Goal: Entertainment & Leisure: Consume media (video, audio)

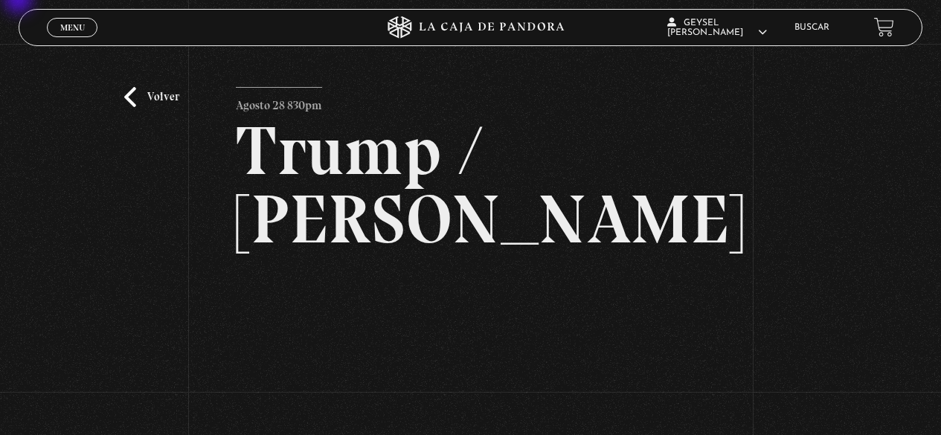
scroll to position [149, 0]
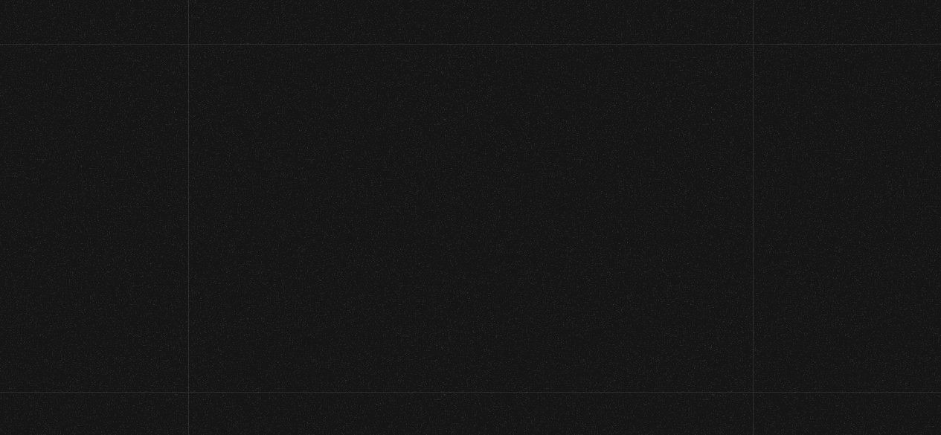
scroll to position [156, 0]
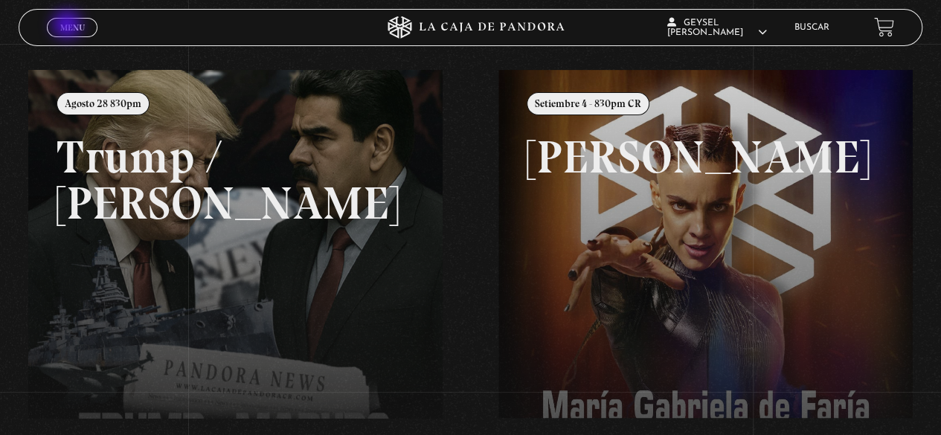
click at [68, 26] on span "Menu" at bounding box center [72, 27] width 25 height 9
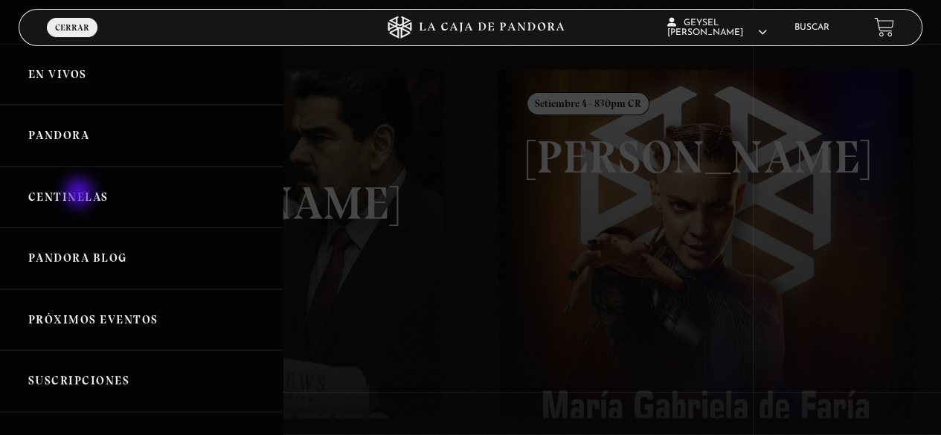
click at [80, 194] on link "Centinelas" at bounding box center [141, 198] width 283 height 62
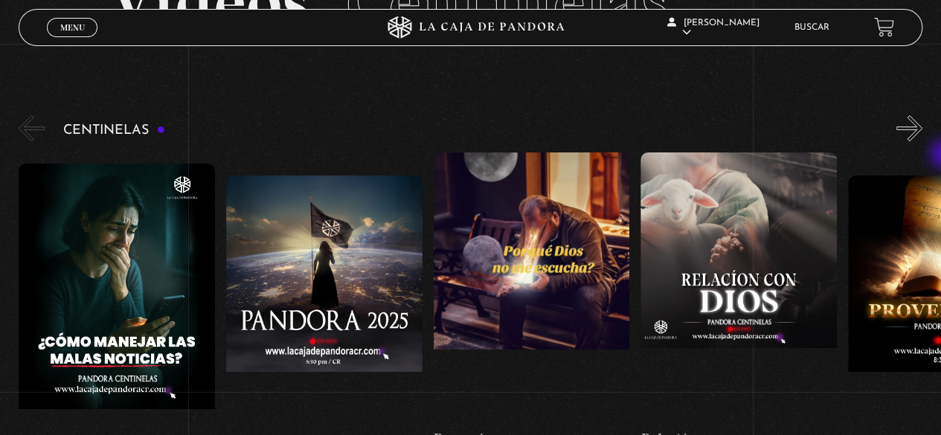
scroll to position [110, 0]
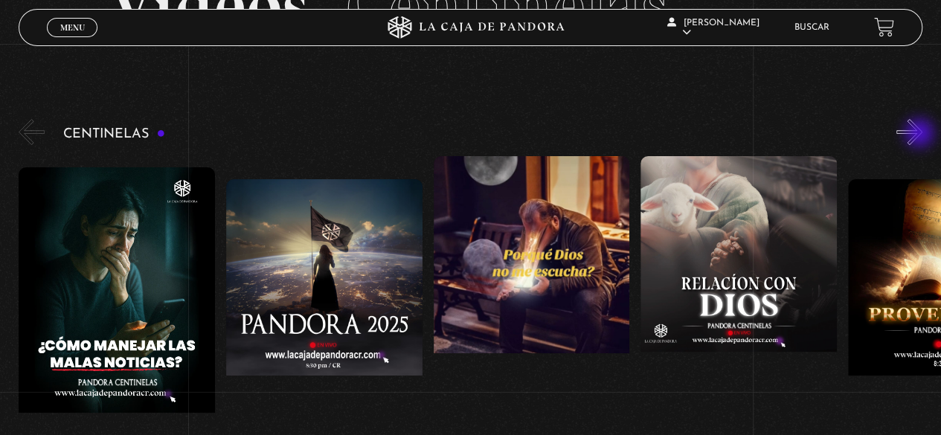
click at [921, 135] on button "»" at bounding box center [909, 132] width 26 height 26
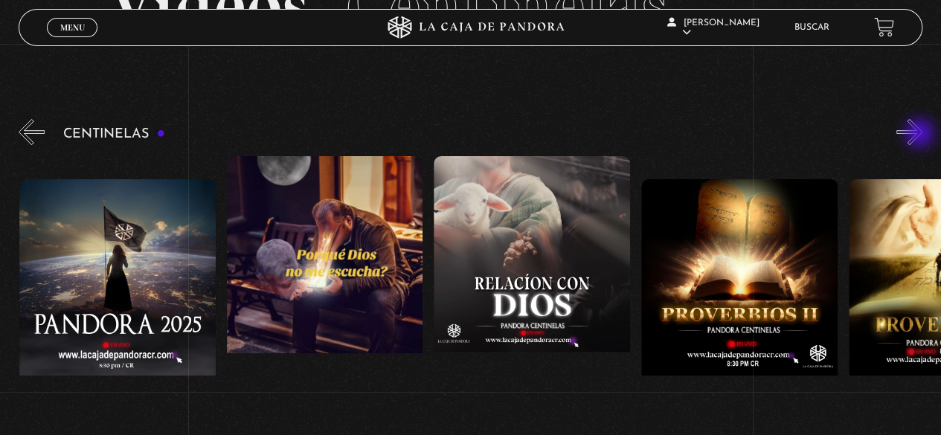
scroll to position [0, 207]
click at [921, 135] on button "»" at bounding box center [909, 132] width 26 height 26
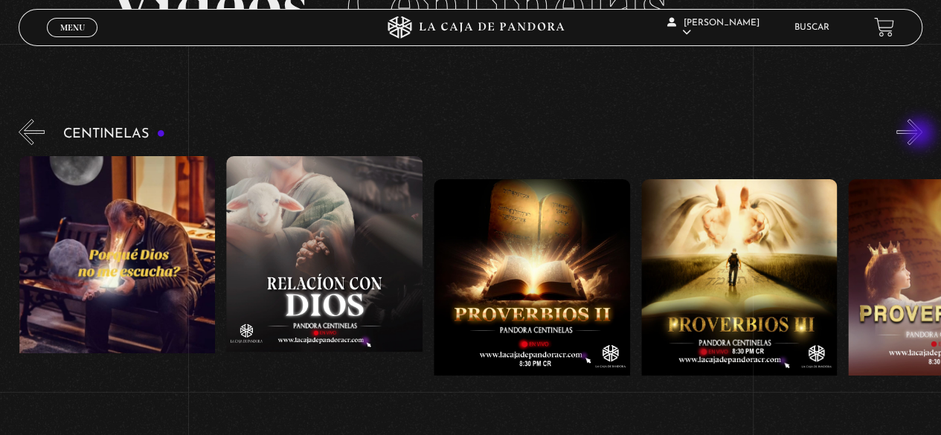
click at [921, 135] on button "»" at bounding box center [909, 132] width 26 height 26
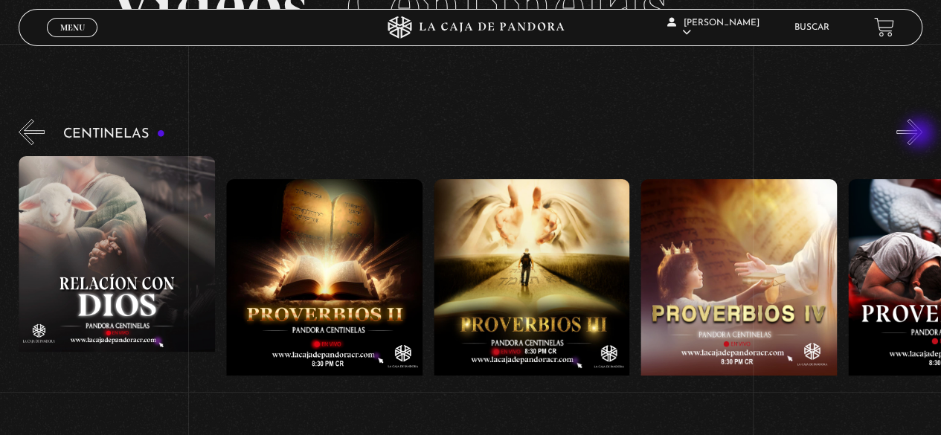
click at [921, 135] on button "»" at bounding box center [909, 132] width 26 height 26
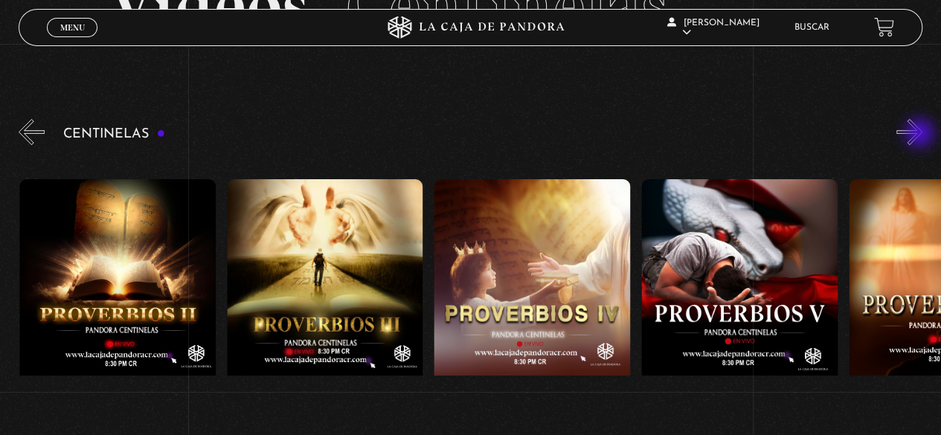
click at [921, 135] on button "»" at bounding box center [909, 132] width 26 height 26
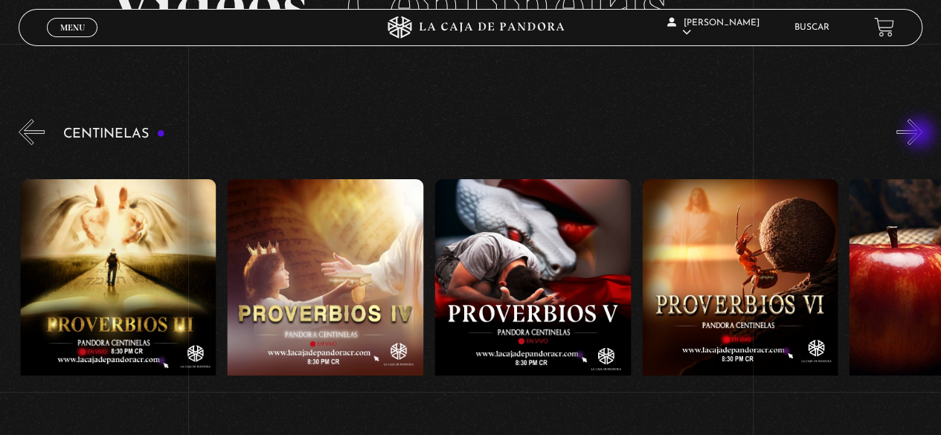
click at [921, 135] on button "»" at bounding box center [909, 132] width 26 height 26
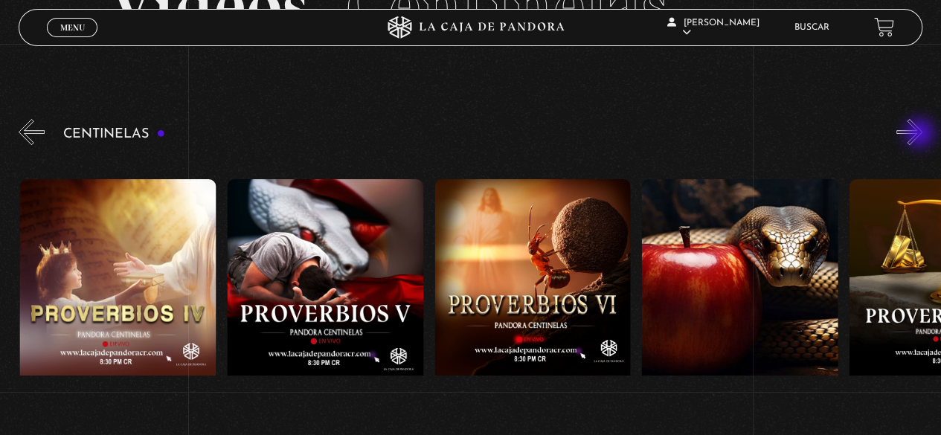
click at [921, 135] on button "»" at bounding box center [909, 132] width 26 height 26
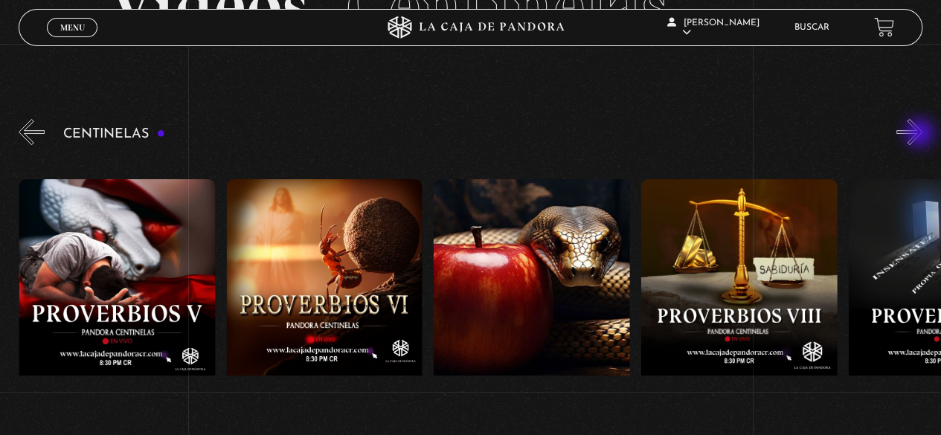
click at [921, 135] on button "»" at bounding box center [909, 132] width 26 height 26
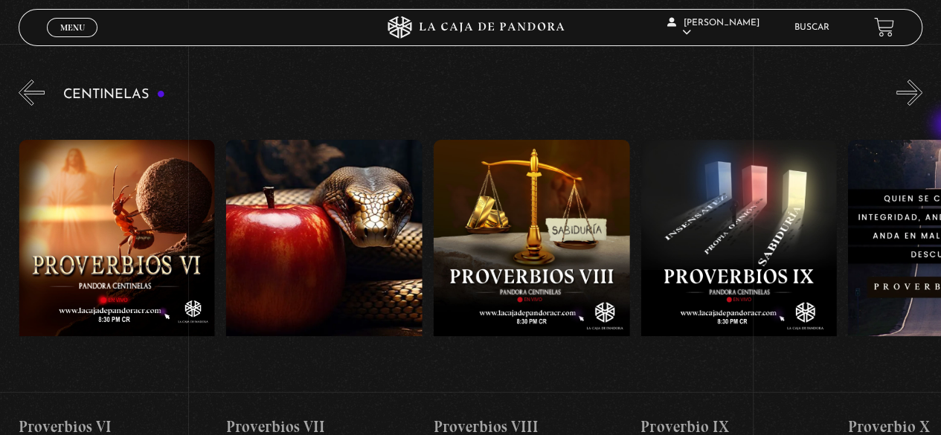
scroll to position [152, 0]
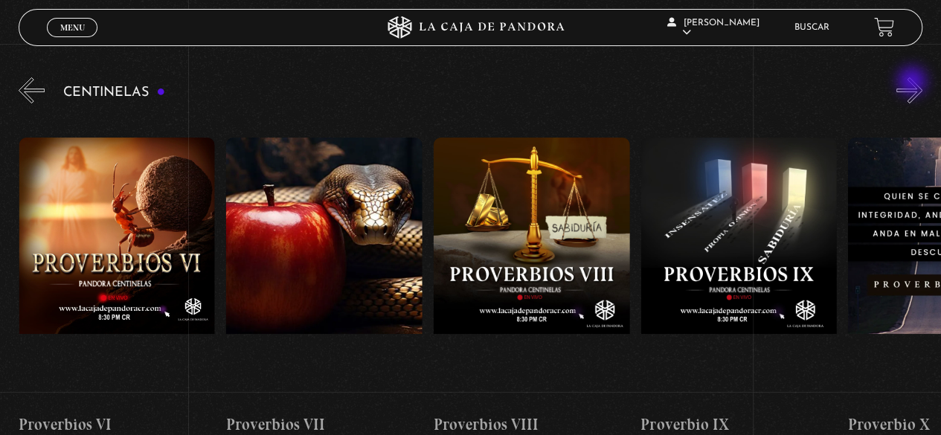
click at [913, 83] on button "»" at bounding box center [909, 90] width 26 height 26
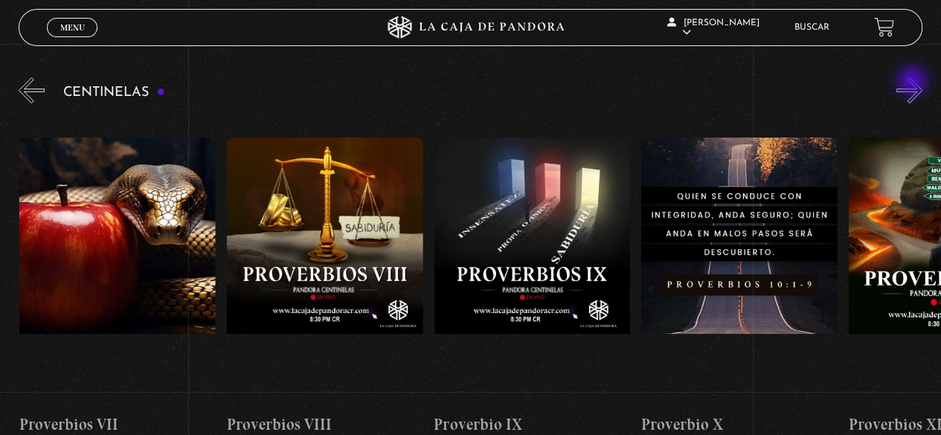
click at [913, 83] on button "»" at bounding box center [909, 90] width 26 height 26
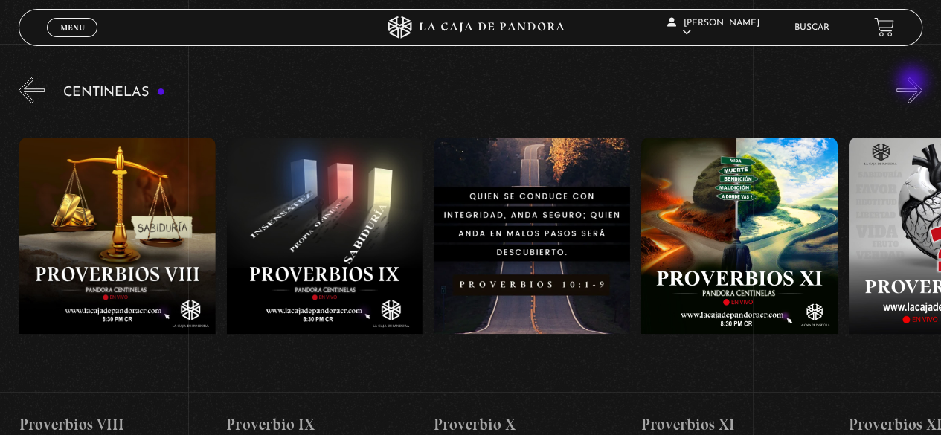
click at [913, 83] on button "»" at bounding box center [909, 90] width 26 height 26
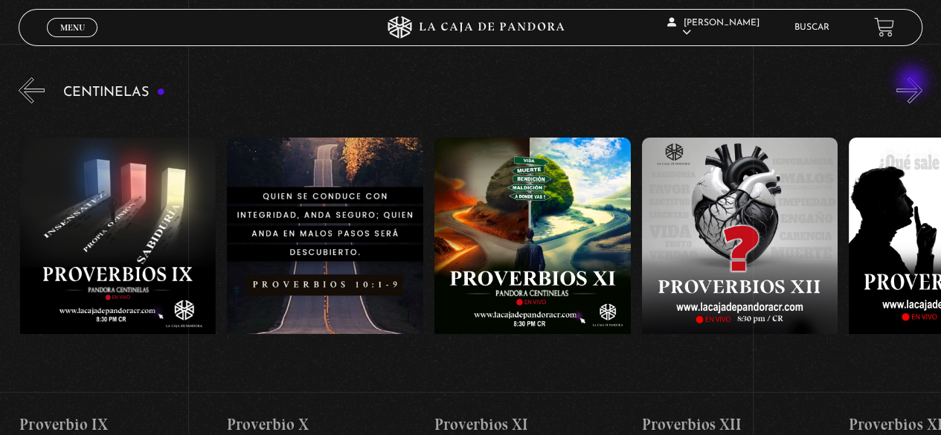
click at [913, 83] on button "»" at bounding box center [909, 90] width 26 height 26
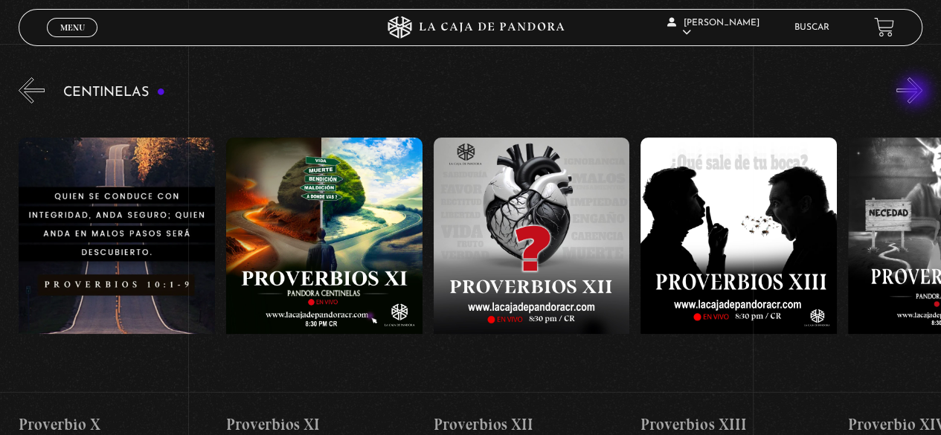
click at [916, 93] on button "»" at bounding box center [909, 90] width 26 height 26
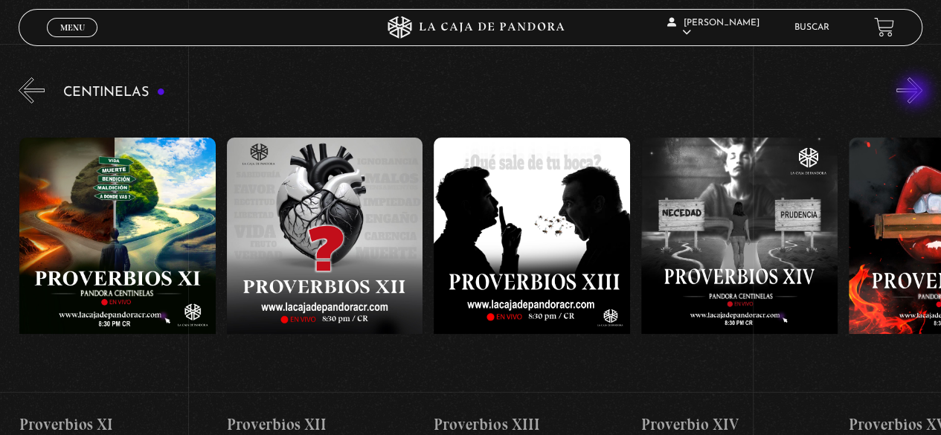
click at [916, 93] on button "»" at bounding box center [909, 90] width 26 height 26
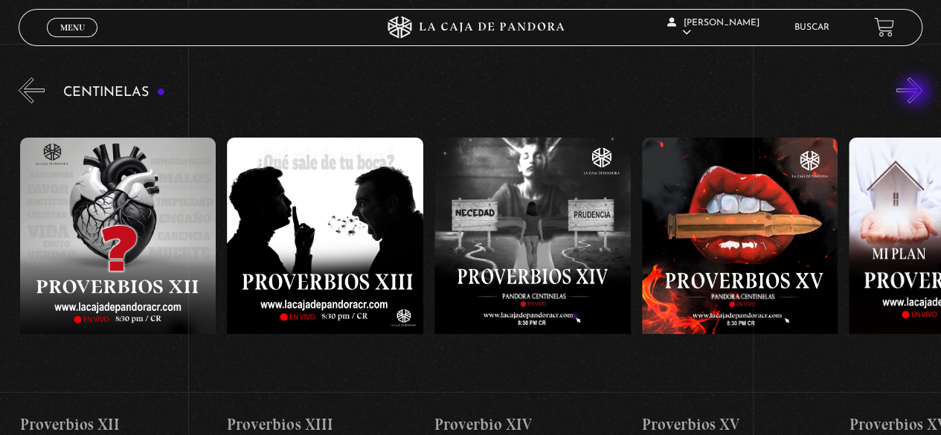
click at [916, 93] on button "»" at bounding box center [909, 90] width 26 height 26
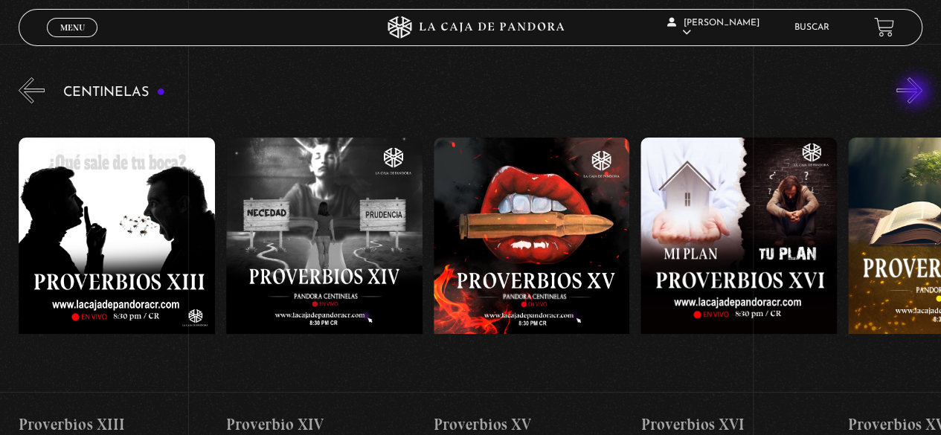
click at [916, 93] on button "»" at bounding box center [909, 90] width 26 height 26
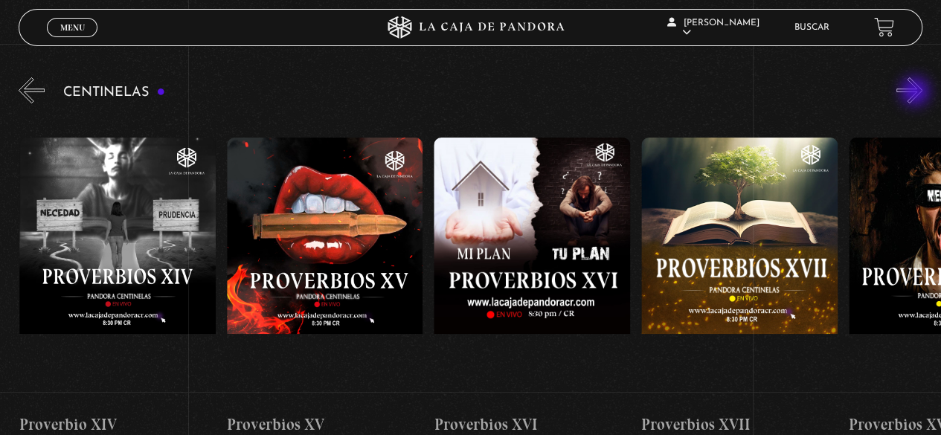
click at [916, 93] on button "»" at bounding box center [909, 90] width 26 height 26
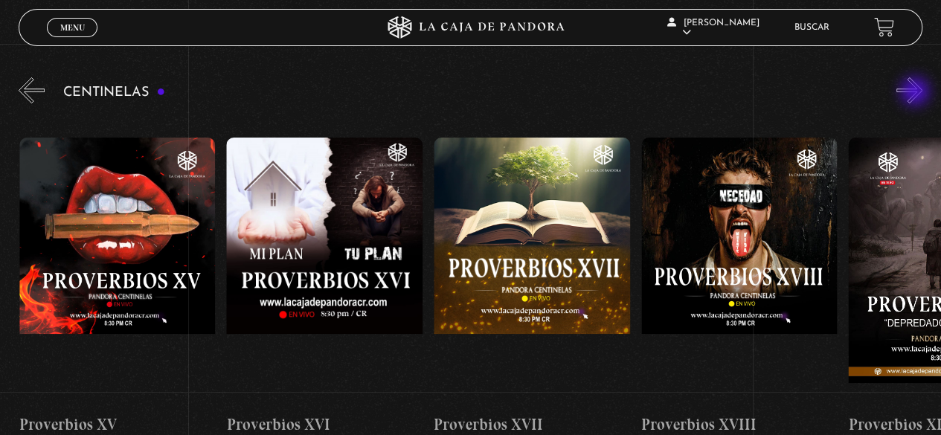
click at [916, 93] on button "»" at bounding box center [909, 90] width 26 height 26
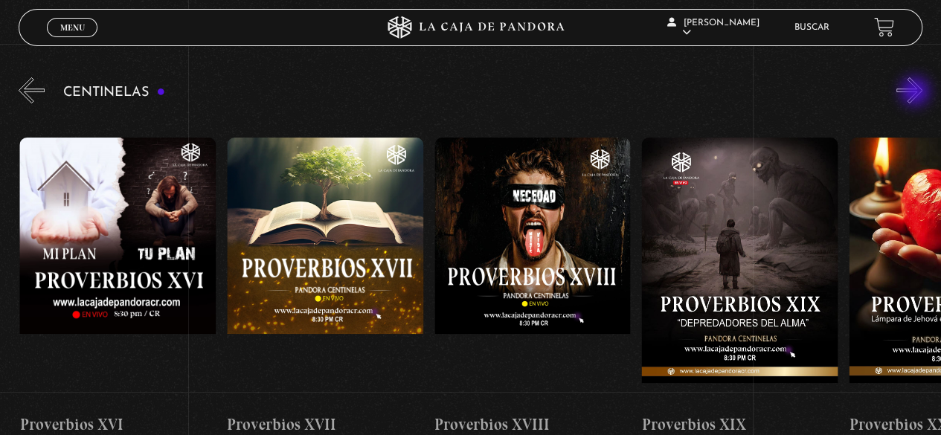
click at [916, 93] on button "»" at bounding box center [909, 90] width 26 height 26
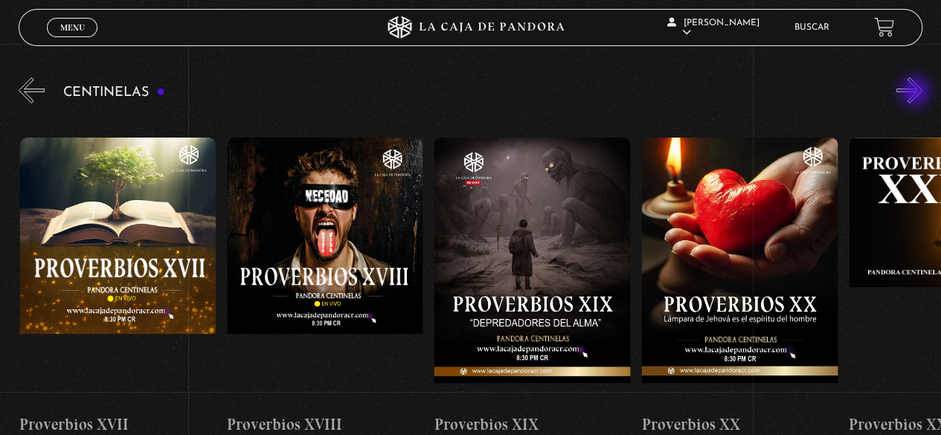
click at [916, 93] on button "»" at bounding box center [909, 90] width 26 height 26
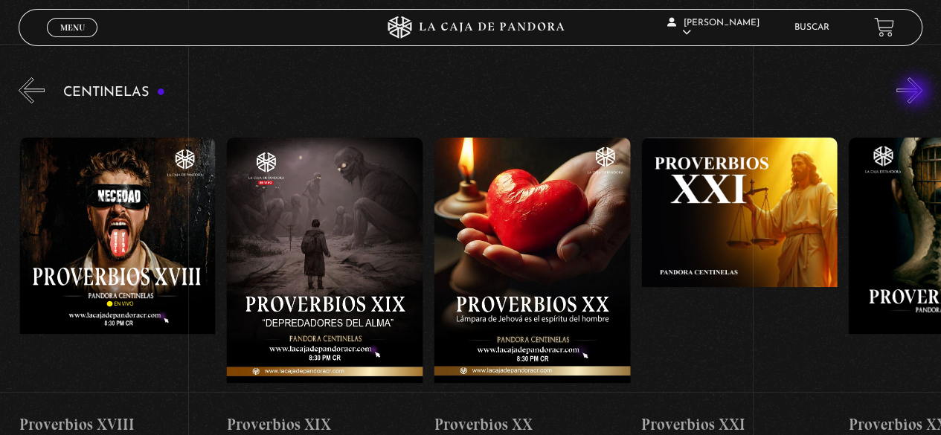
click at [916, 93] on button "»" at bounding box center [909, 90] width 26 height 26
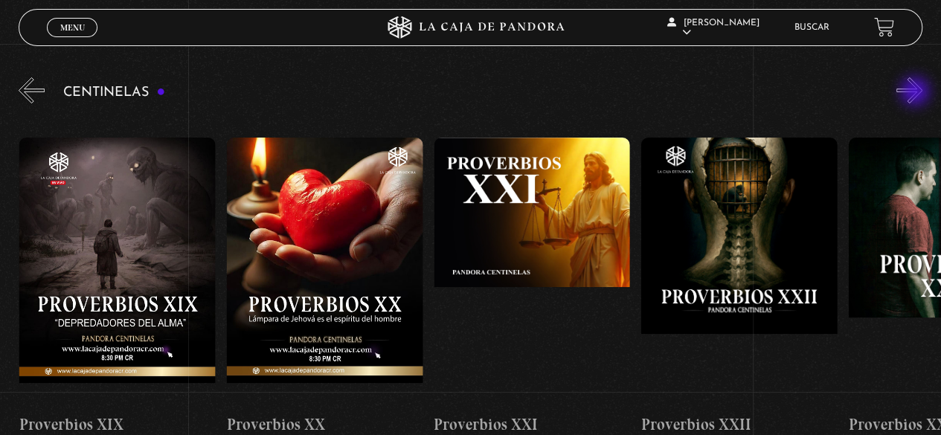
click at [916, 93] on button "»" at bounding box center [909, 90] width 26 height 26
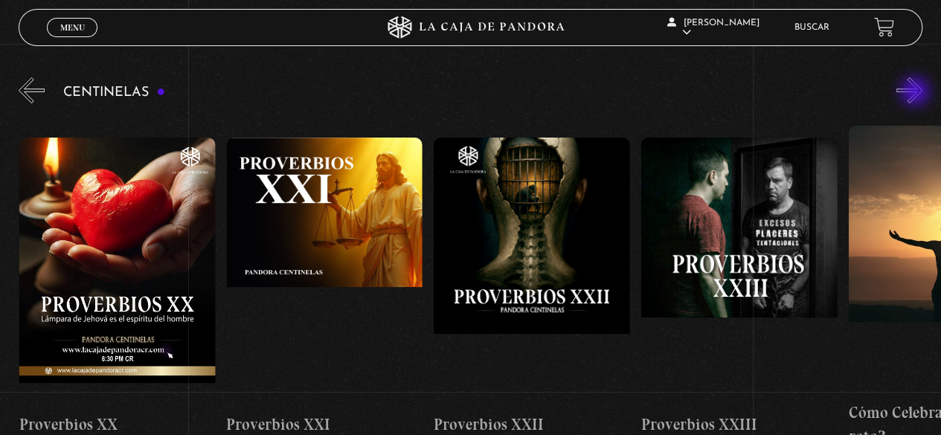
click at [916, 93] on button "»" at bounding box center [909, 90] width 26 height 26
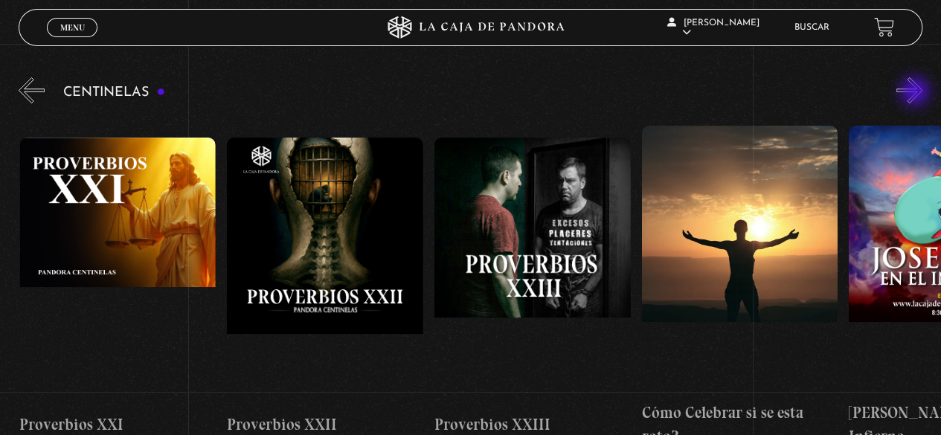
click at [916, 93] on button "»" at bounding box center [909, 90] width 26 height 26
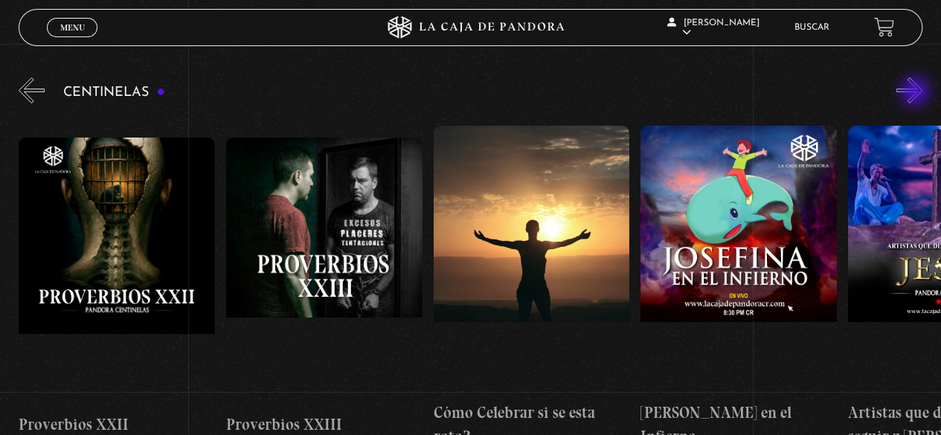
click at [916, 93] on button "»" at bounding box center [909, 90] width 26 height 26
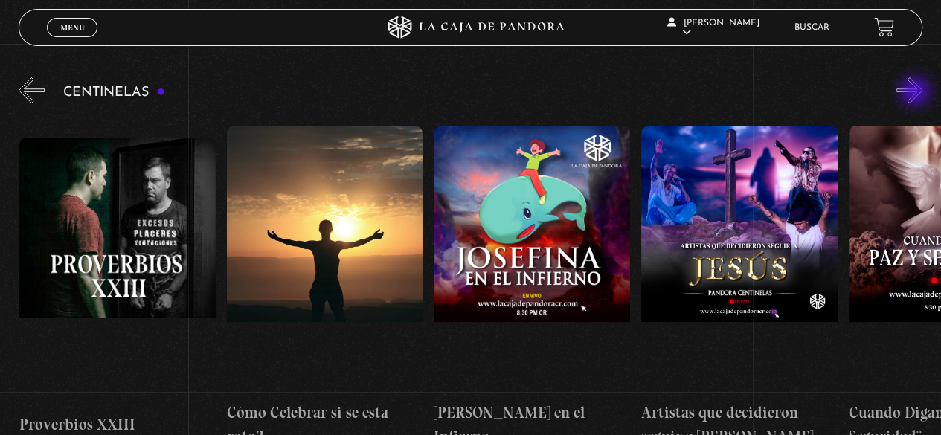
click at [916, 93] on button "»" at bounding box center [909, 90] width 26 height 26
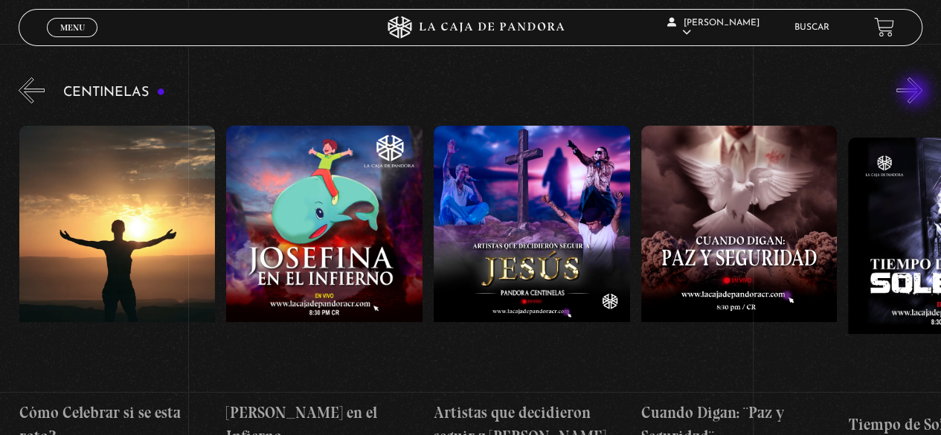
click at [916, 93] on button "»" at bounding box center [909, 90] width 26 height 26
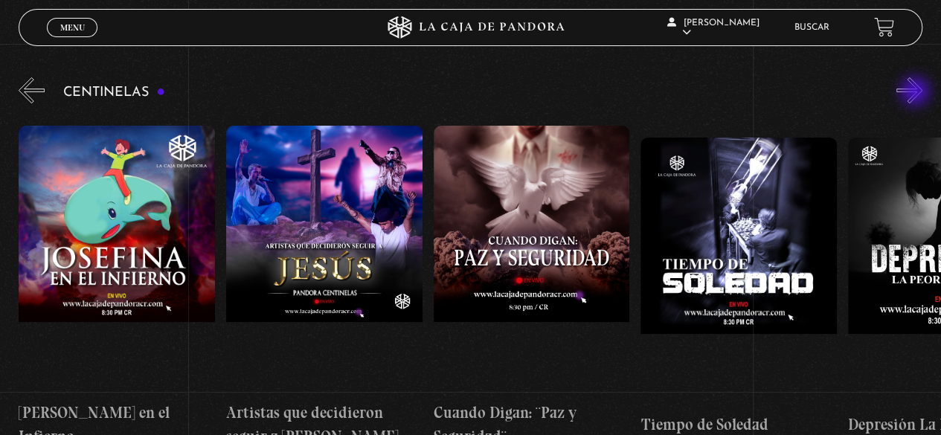
click at [916, 93] on button "»" at bounding box center [909, 90] width 26 height 26
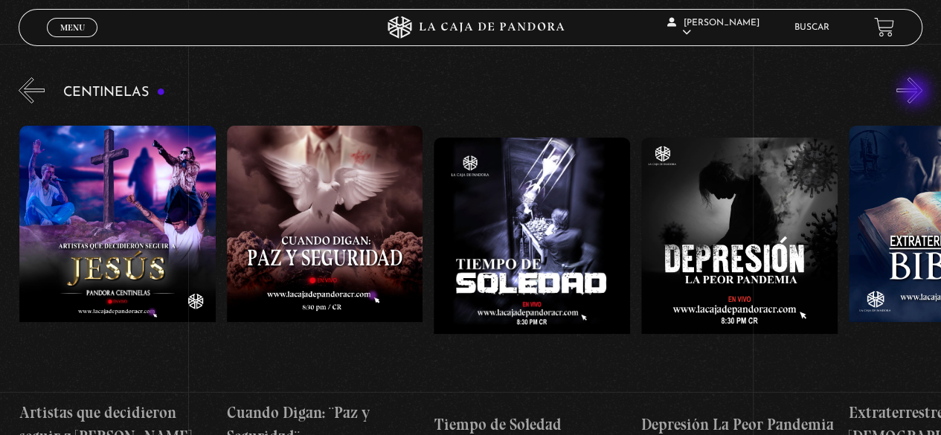
click at [916, 93] on button "»" at bounding box center [909, 90] width 26 height 26
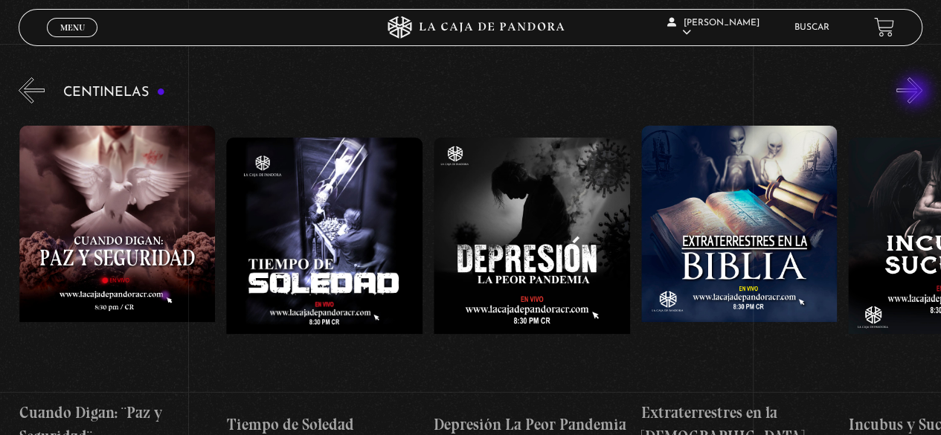
click at [916, 93] on button "»" at bounding box center [909, 90] width 26 height 26
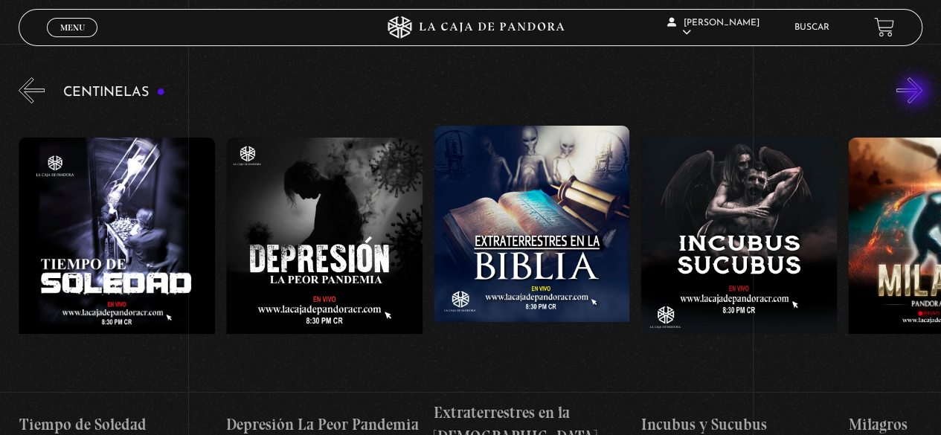
click at [916, 93] on button "»" at bounding box center [909, 90] width 26 height 26
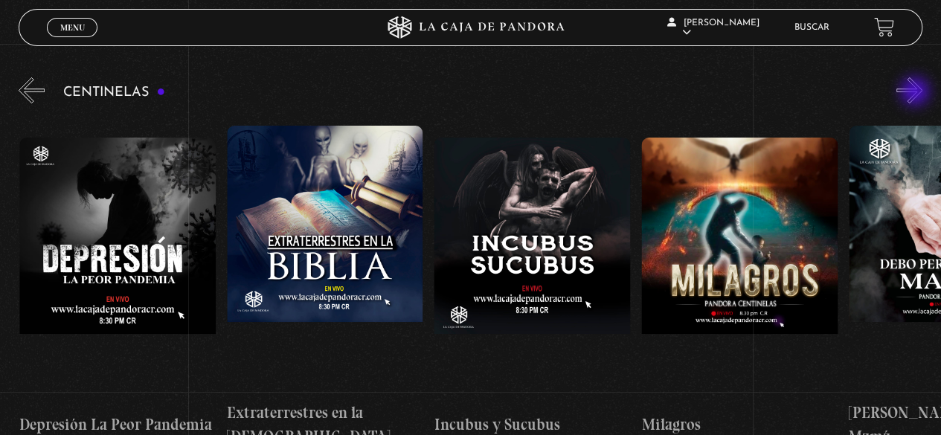
click at [916, 93] on button "»" at bounding box center [909, 90] width 26 height 26
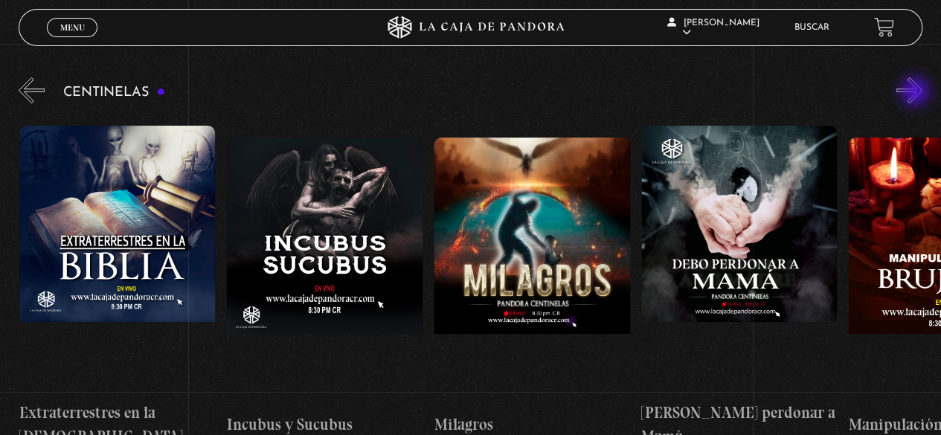
click at [916, 93] on button "»" at bounding box center [909, 90] width 26 height 26
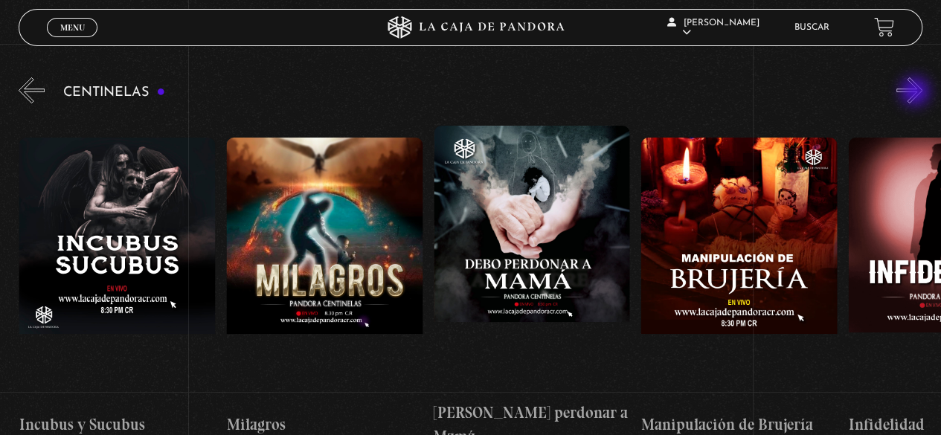
click at [916, 93] on button "»" at bounding box center [909, 90] width 26 height 26
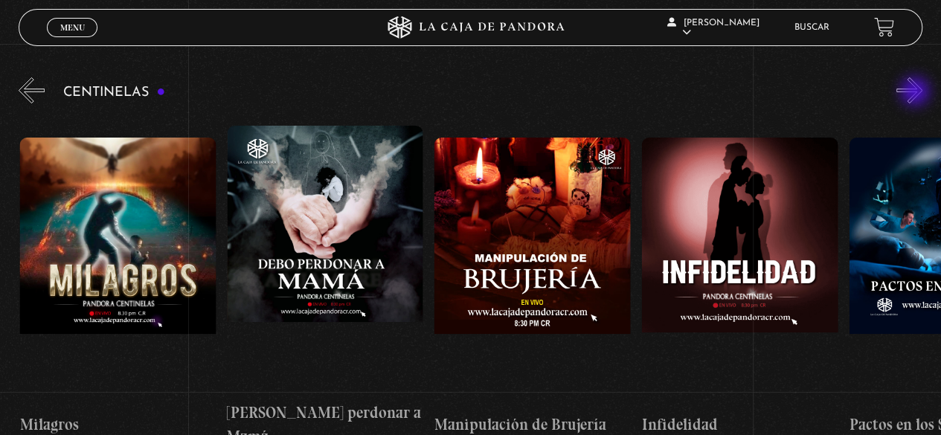
scroll to position [0, 7047]
click at [916, 93] on button "»" at bounding box center [909, 90] width 26 height 26
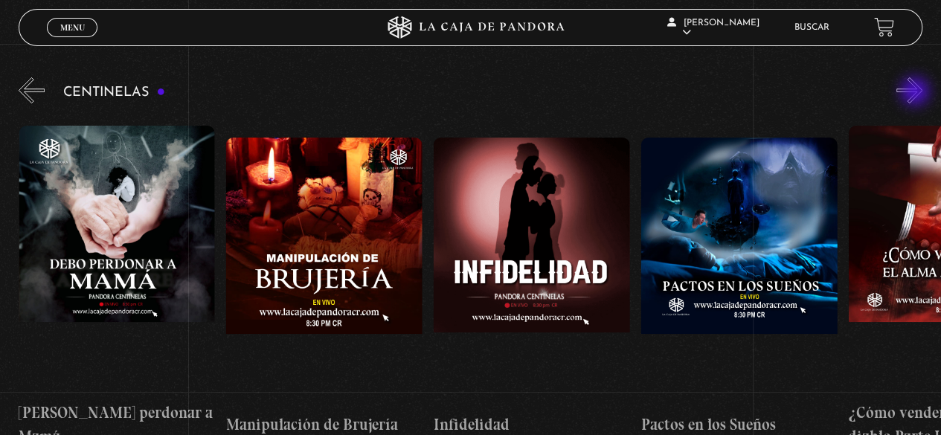
click at [916, 93] on button "»" at bounding box center [909, 90] width 26 height 26
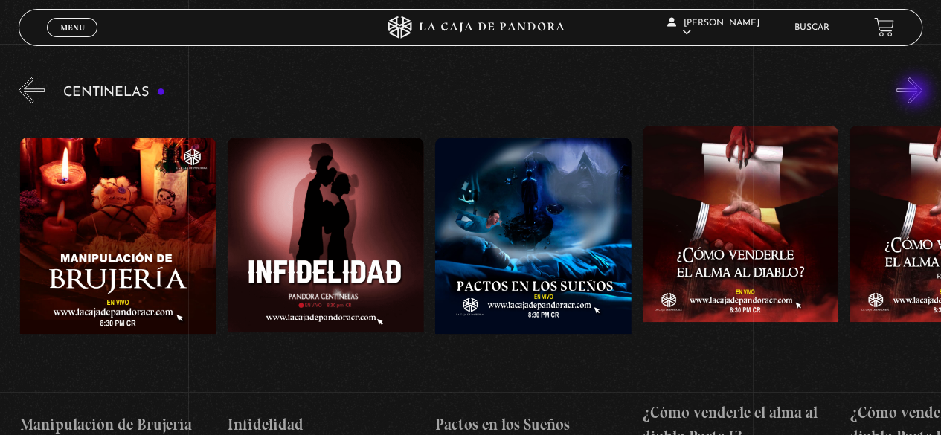
click at [916, 93] on button "»" at bounding box center [909, 90] width 26 height 26
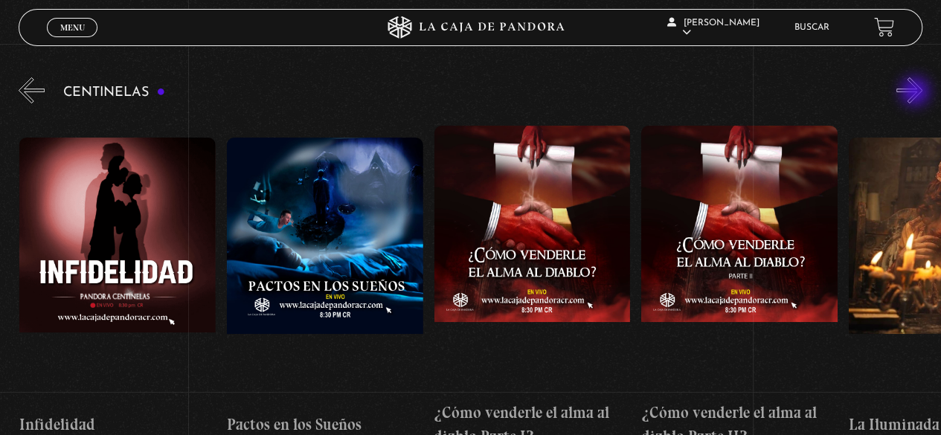
click at [916, 93] on button "»" at bounding box center [909, 90] width 26 height 26
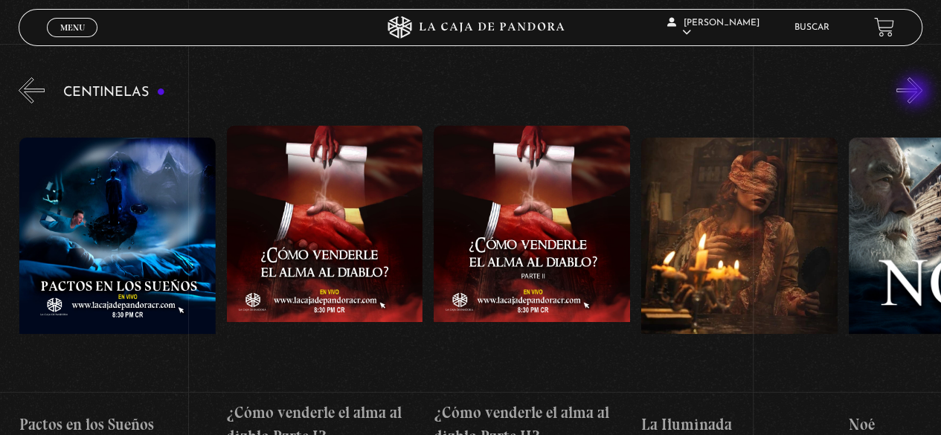
click at [916, 93] on button "»" at bounding box center [909, 90] width 26 height 26
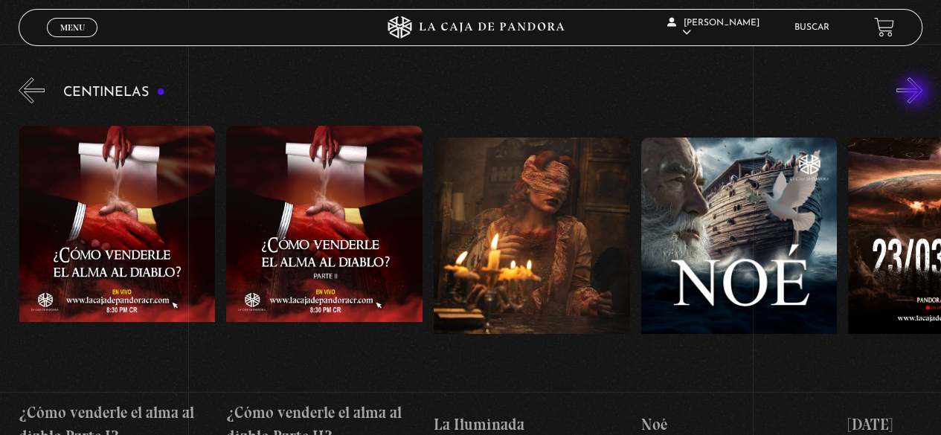
click at [916, 93] on button "»" at bounding box center [909, 90] width 26 height 26
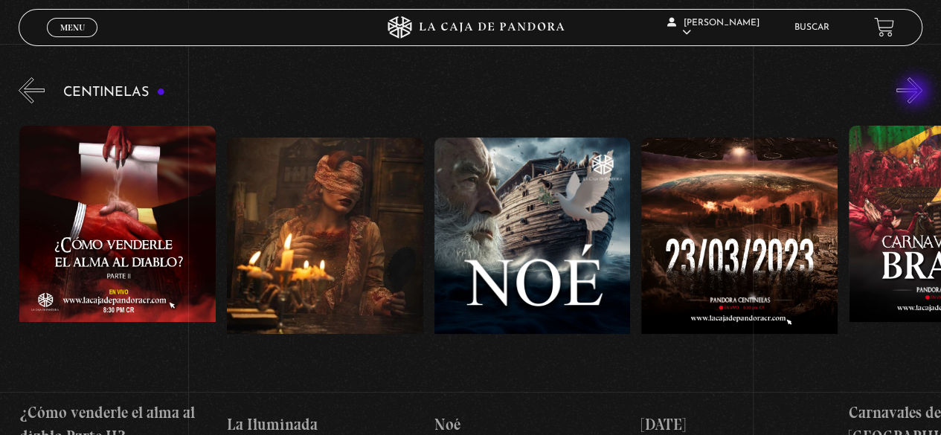
click at [916, 93] on button "»" at bounding box center [909, 90] width 26 height 26
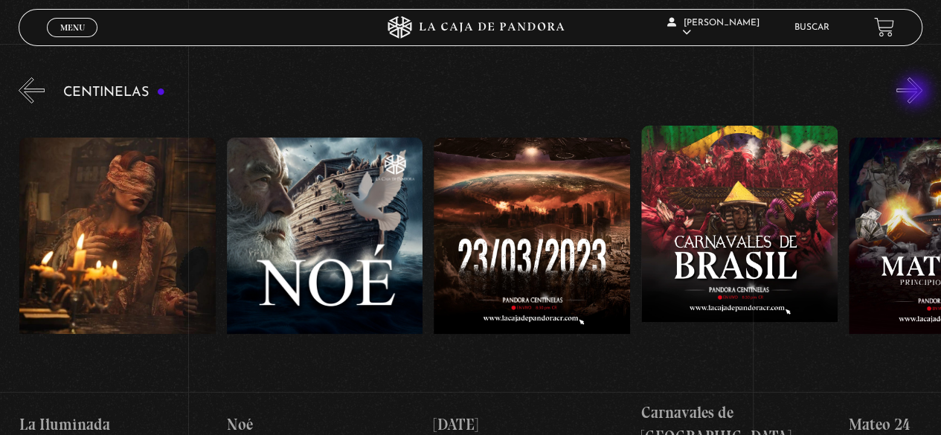
click at [916, 93] on button "»" at bounding box center [909, 90] width 26 height 26
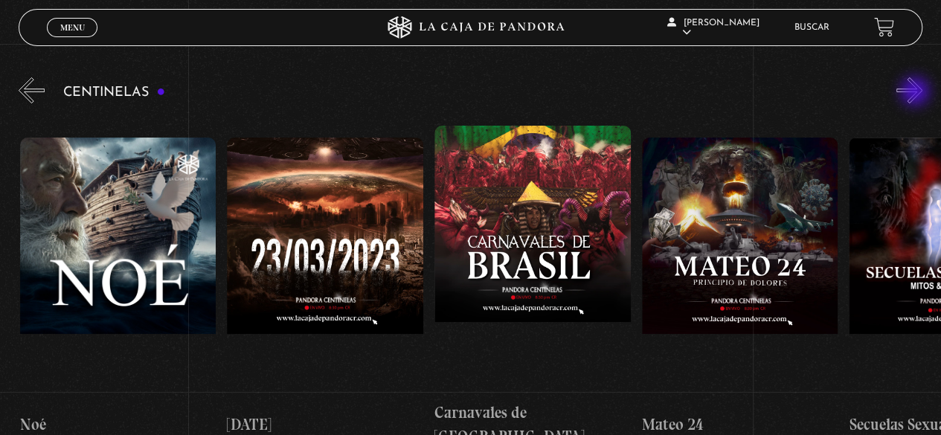
scroll to position [0, 8705]
click at [919, 84] on button "»" at bounding box center [909, 90] width 26 height 26
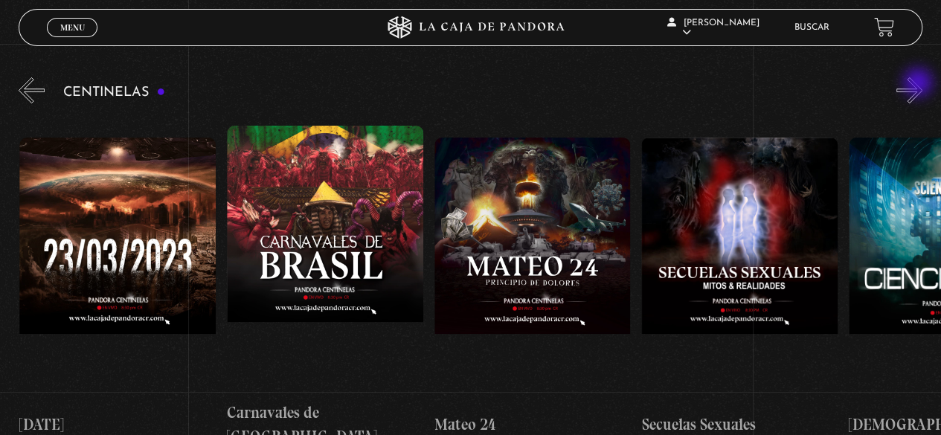
click at [919, 84] on button "»" at bounding box center [909, 90] width 26 height 26
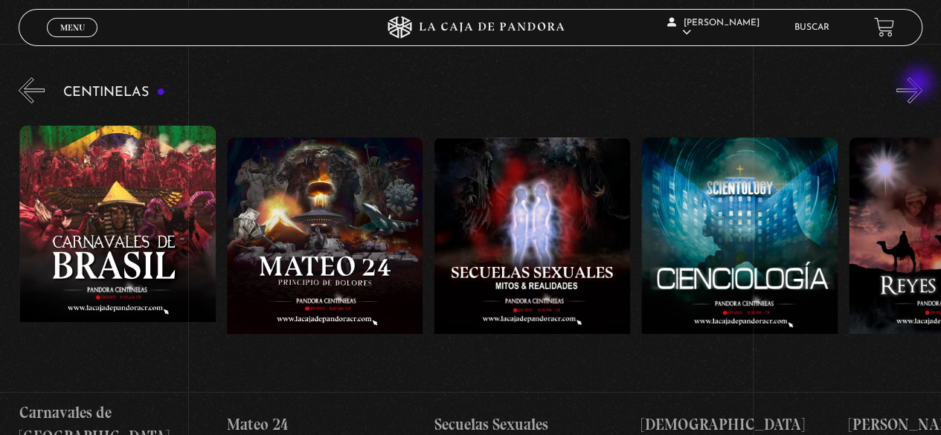
click at [919, 84] on button "»" at bounding box center [909, 90] width 26 height 26
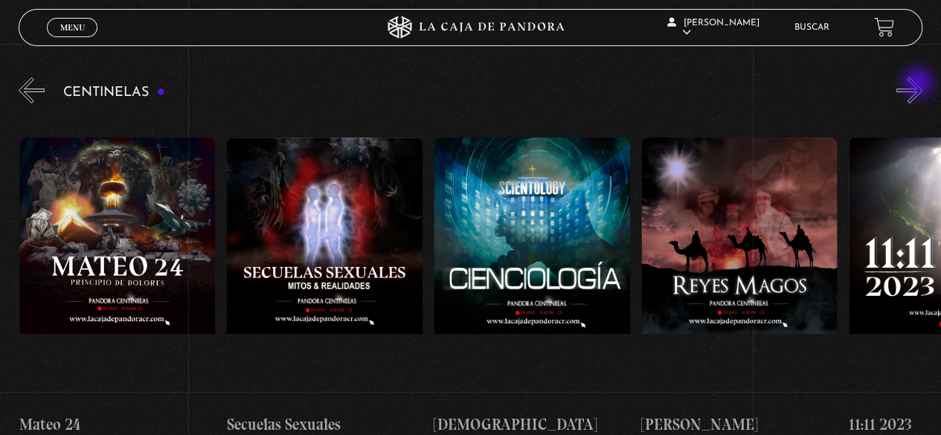
click at [919, 84] on button "»" at bounding box center [909, 90] width 26 height 26
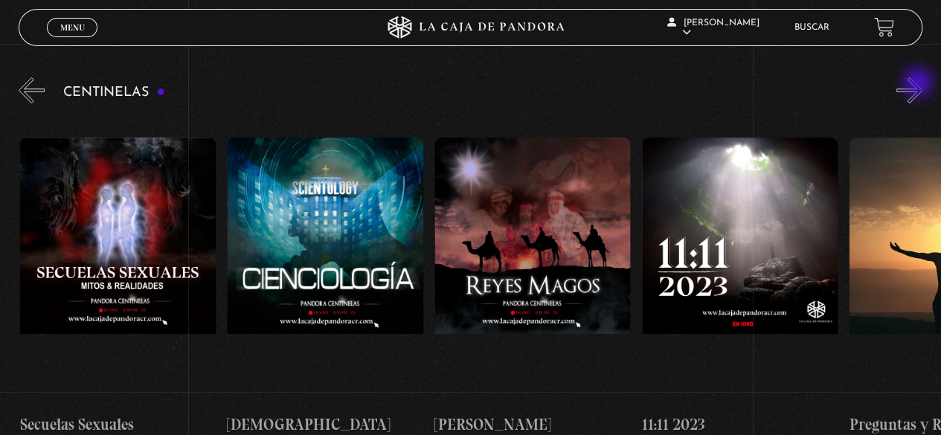
click at [919, 84] on button "»" at bounding box center [909, 90] width 26 height 26
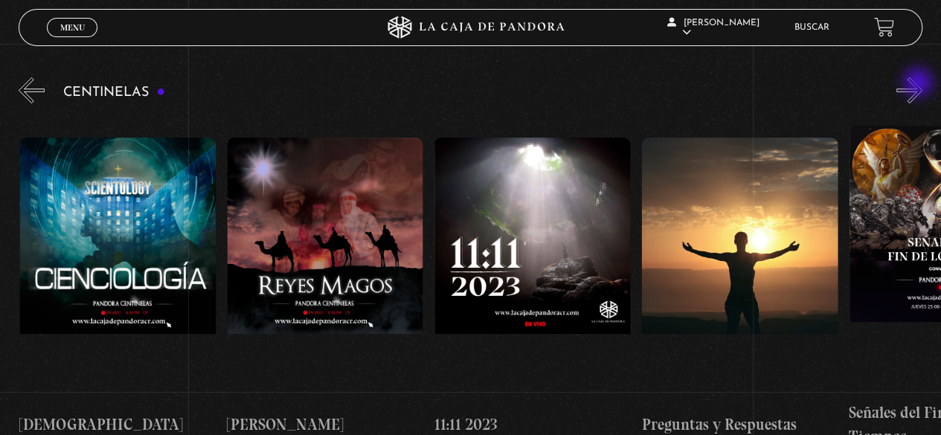
click at [919, 84] on button "»" at bounding box center [909, 90] width 26 height 26
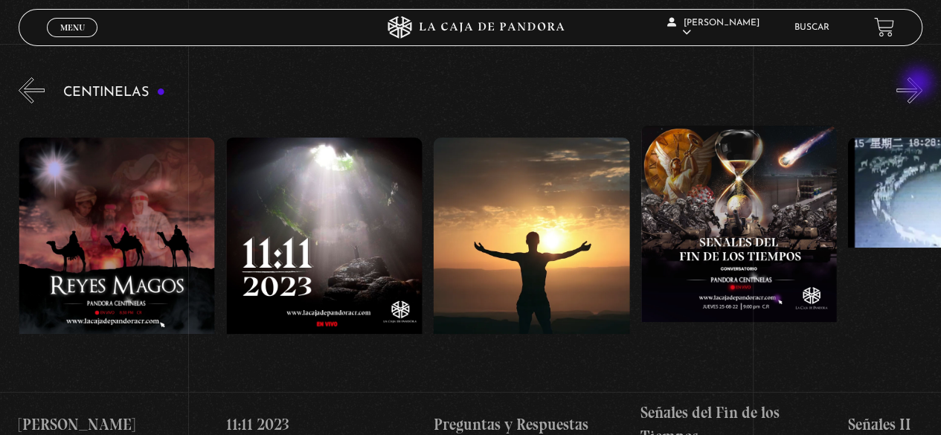
click at [919, 84] on button "»" at bounding box center [909, 90] width 26 height 26
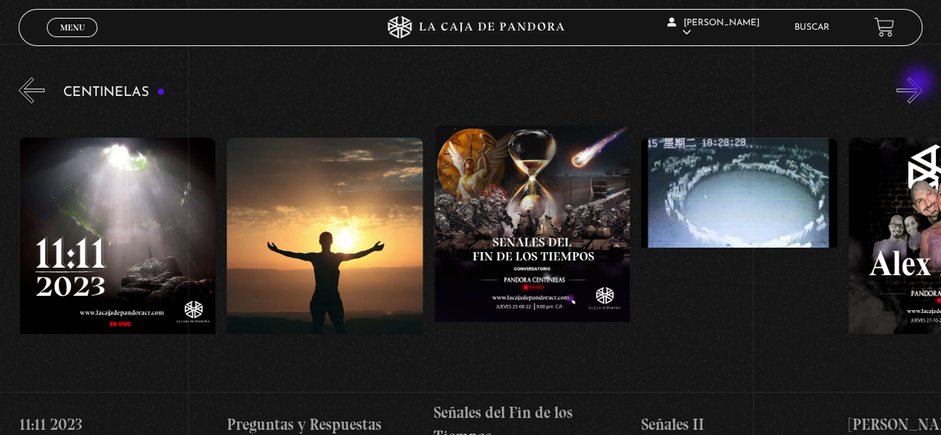
click at [919, 84] on button "»" at bounding box center [909, 90] width 26 height 26
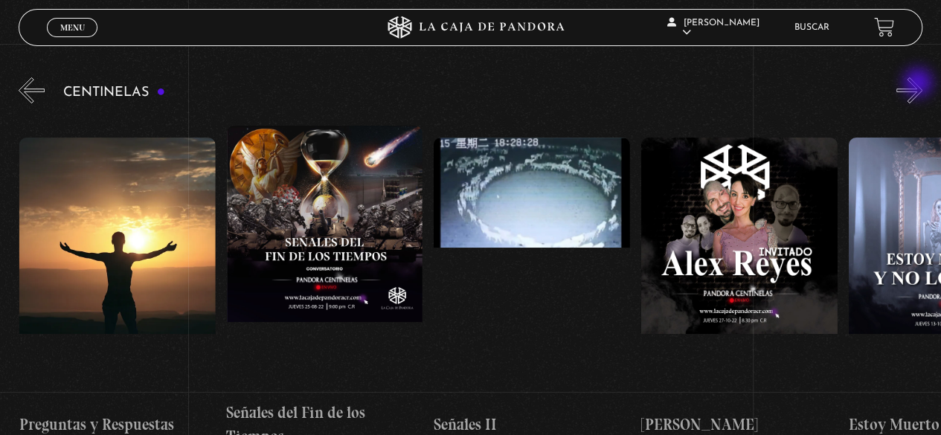
click at [919, 84] on button "»" at bounding box center [909, 90] width 26 height 26
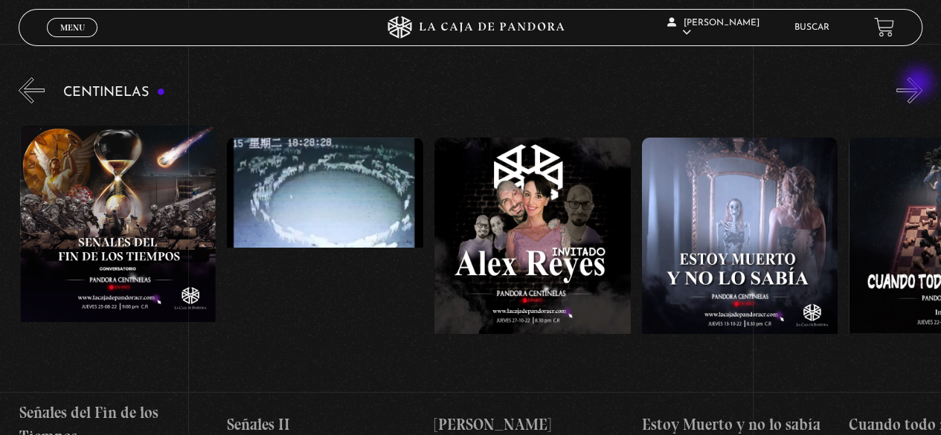
scroll to position [0, 10571]
click at [919, 84] on button "»" at bounding box center [909, 90] width 26 height 26
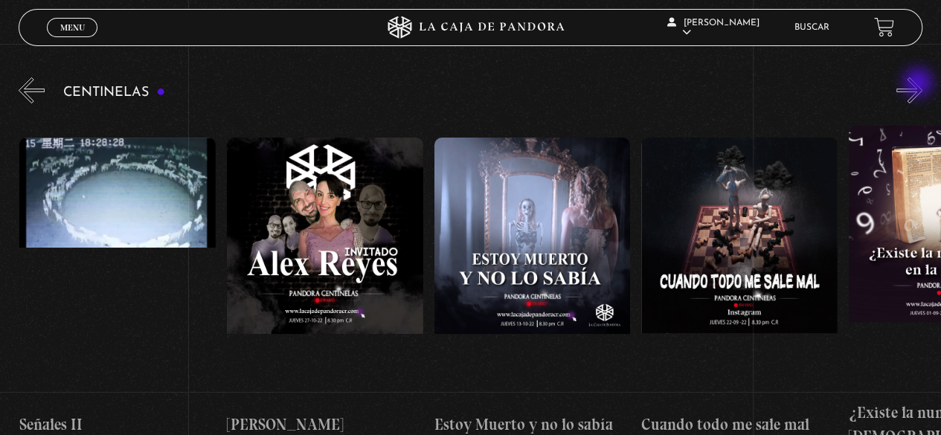
click at [919, 84] on button "»" at bounding box center [909, 90] width 26 height 26
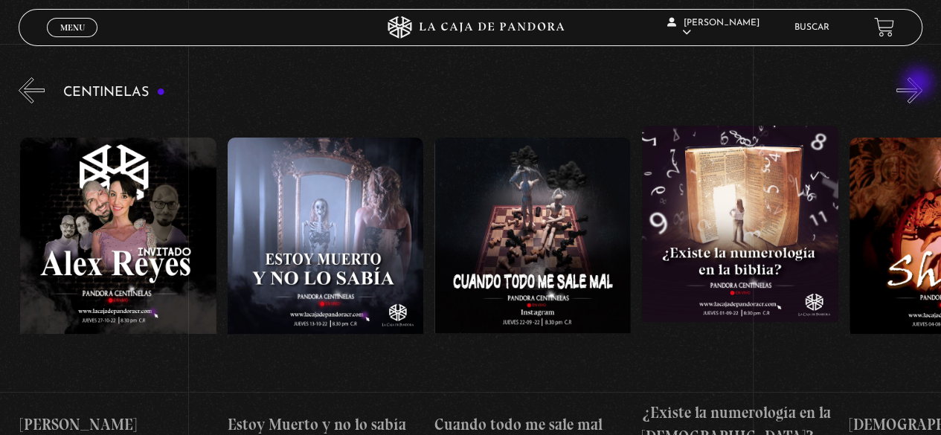
scroll to position [0, 10985]
click at [919, 84] on button "»" at bounding box center [909, 90] width 26 height 26
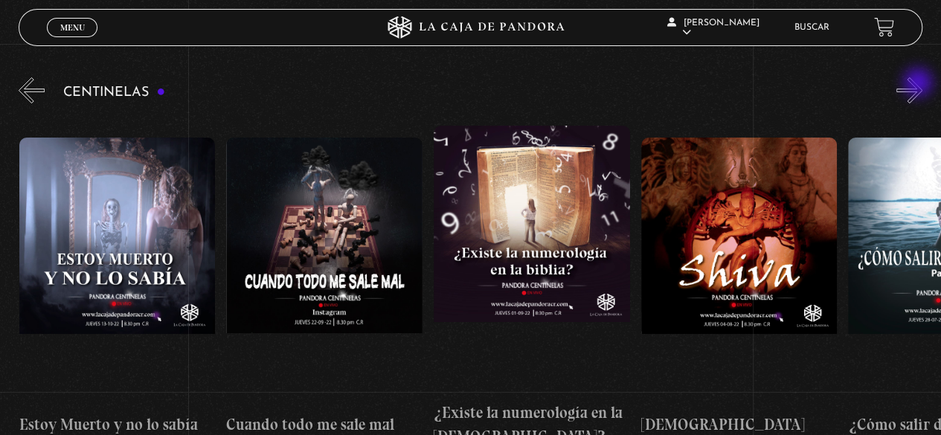
click at [919, 84] on button "»" at bounding box center [909, 90] width 26 height 26
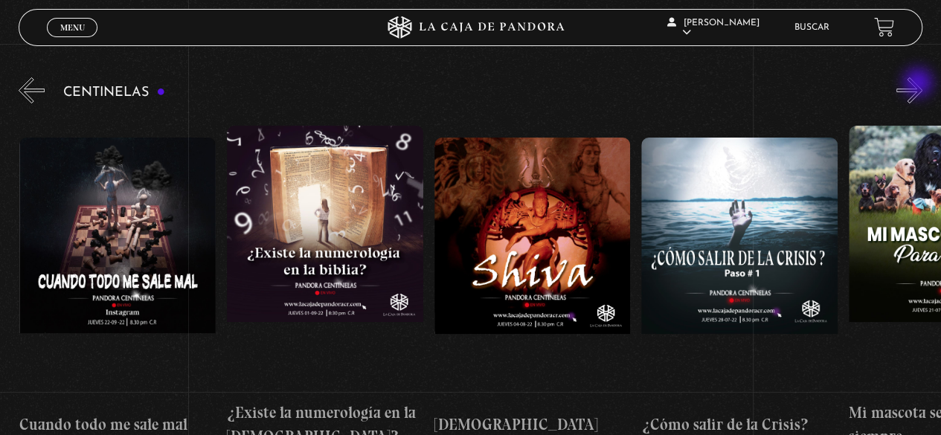
click at [919, 84] on button "»" at bounding box center [909, 90] width 26 height 26
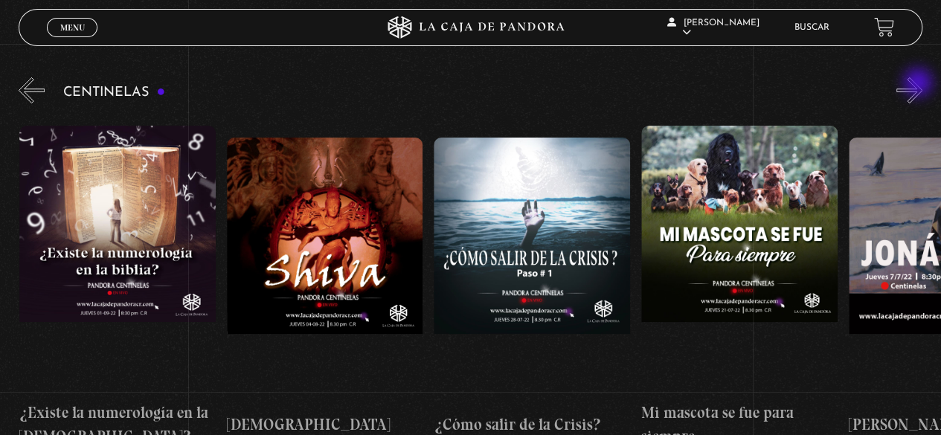
click at [919, 84] on button "»" at bounding box center [909, 90] width 26 height 26
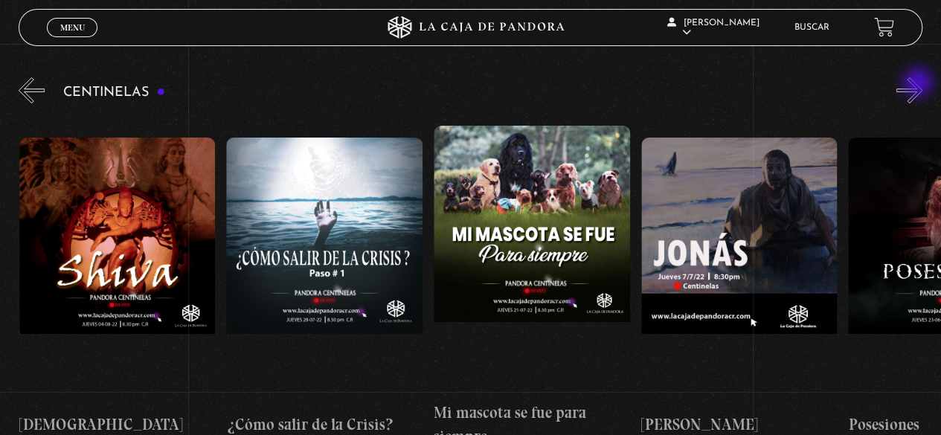
click at [919, 84] on button "»" at bounding box center [909, 90] width 26 height 26
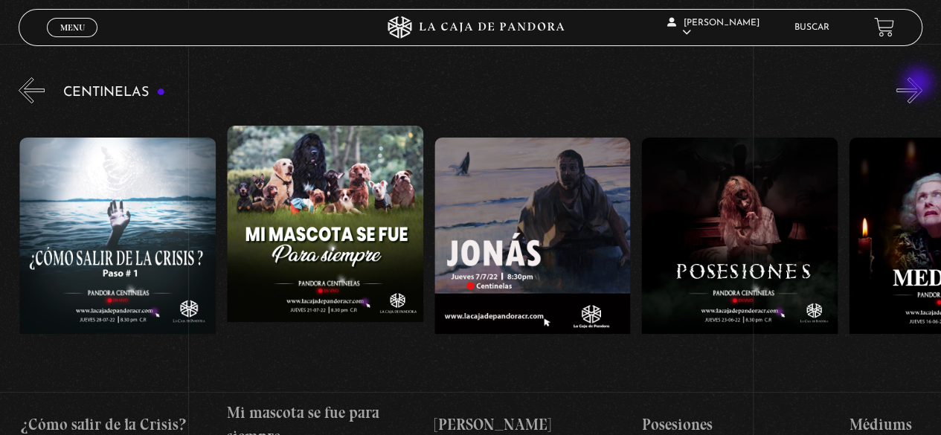
click at [919, 84] on button "»" at bounding box center [909, 90] width 26 height 26
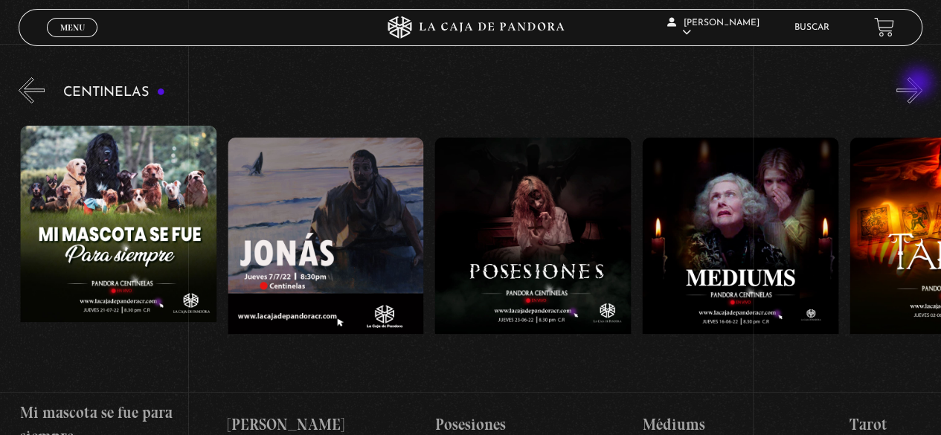
scroll to position [0, 12228]
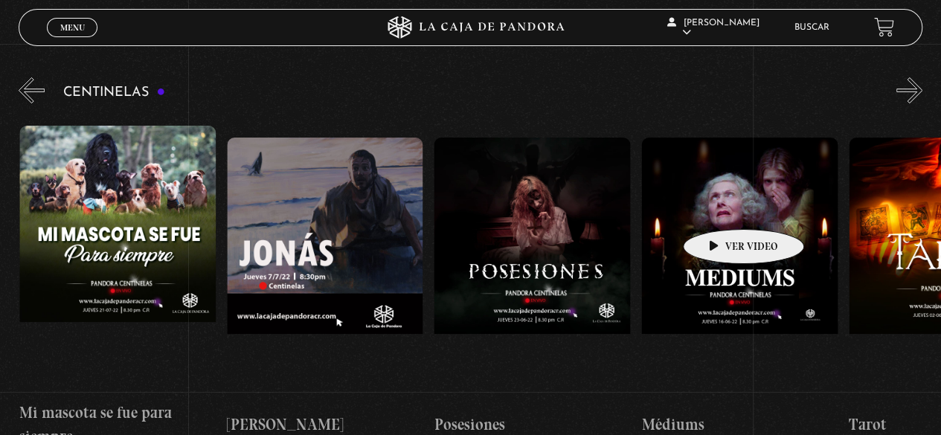
click at [720, 207] on figure at bounding box center [739, 272] width 196 height 268
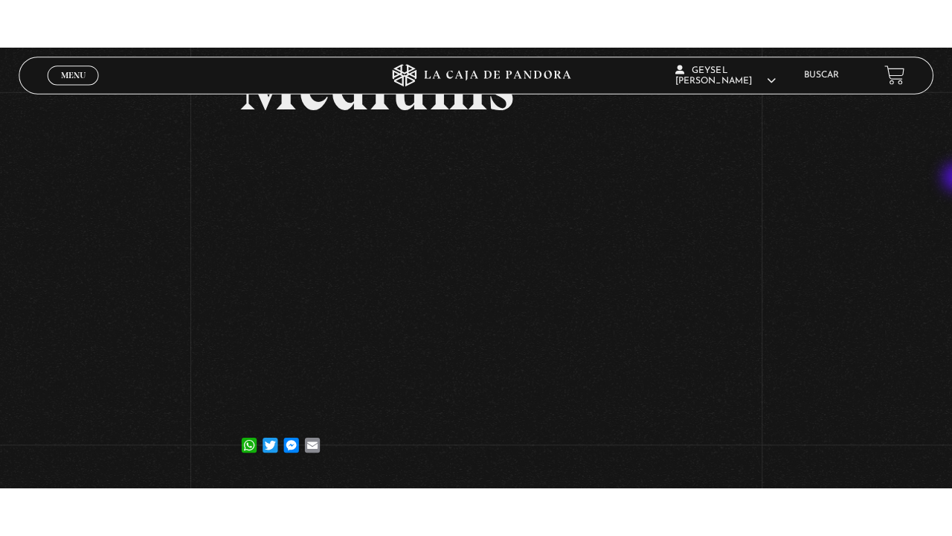
scroll to position [115, 0]
